Goal: Navigation & Orientation: Find specific page/section

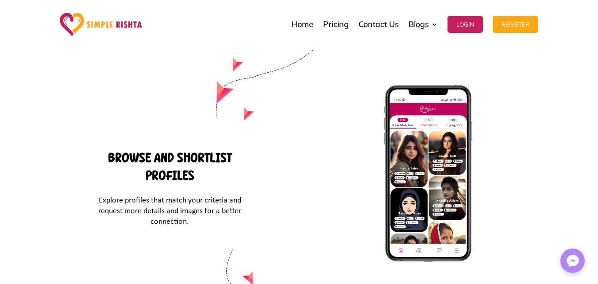
scroll to position [3836, 0]
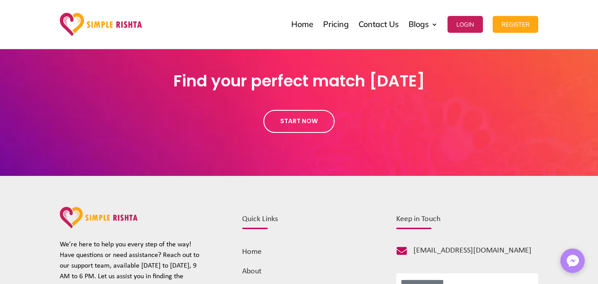
scroll to position [974, 0]
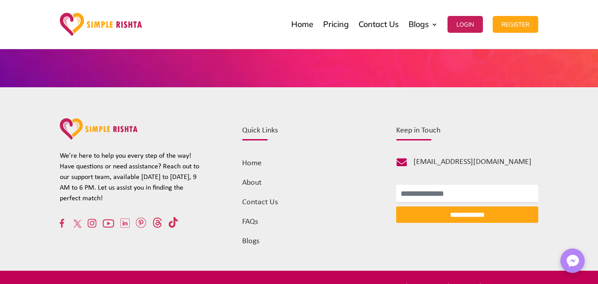
click at [260, 200] on link "Contact Us" at bounding box center [260, 202] width 36 height 8
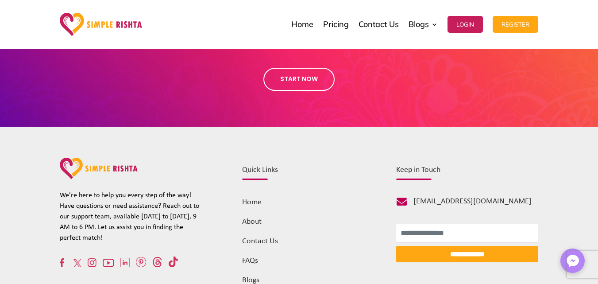
scroll to position [532, 0]
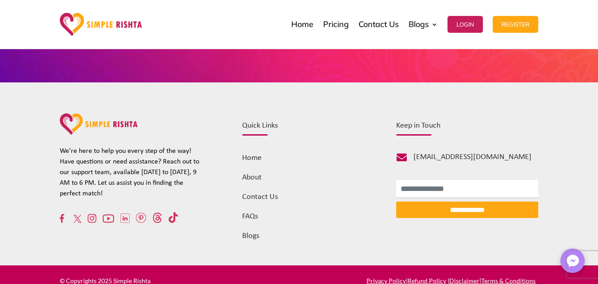
click at [254, 180] on link "About" at bounding box center [251, 177] width 19 height 8
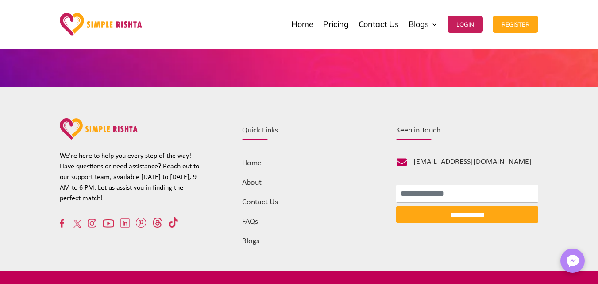
scroll to position [993, 0]
